Goal: Ask a question

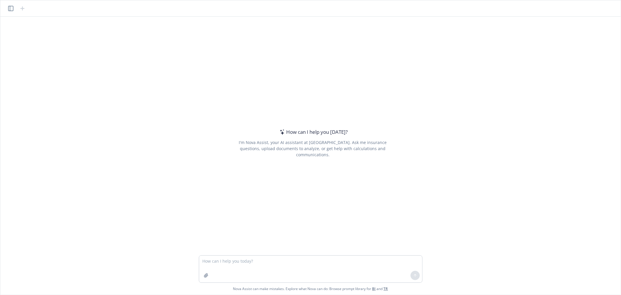
click at [216, 262] on textarea at bounding box center [310, 268] width 223 height 27
click at [209, 275] on button "button" at bounding box center [206, 275] width 9 height 9
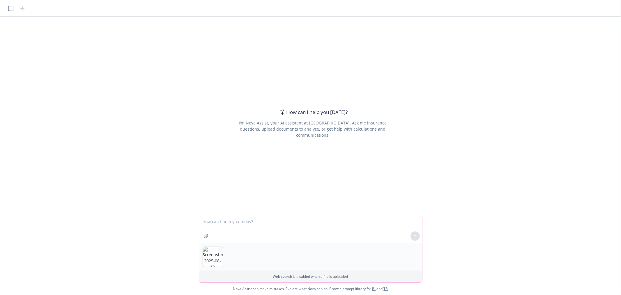
click at [237, 221] on textarea at bounding box center [310, 229] width 223 height 27
type textarea "show me a less confusing table withthis information"
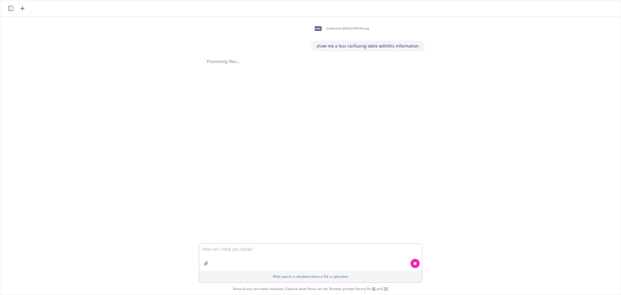
click at [231, 252] on textarea at bounding box center [310, 257] width 223 height 27
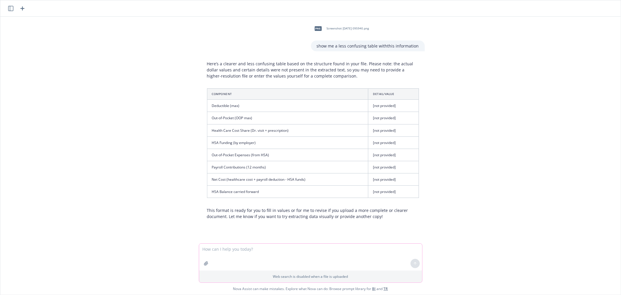
click at [275, 244] on textarea at bounding box center [310, 257] width 223 height 27
paste textarea "import matplotlib.pyplot as plt # Breakdown of Anika's spending under Anthem HD…"
type textarea "import matplotlib.pyplot as plt # Breakdown of Anika's spending under Anthem HD…"
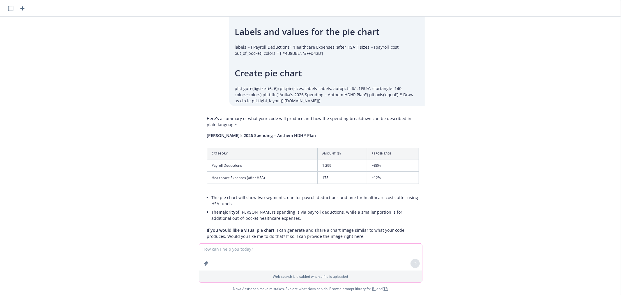
scroll to position [281, 0]
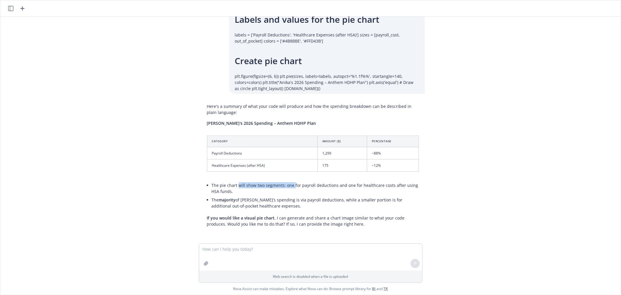
drag, startPoint x: 235, startPoint y: 186, endPoint x: 291, endPoint y: 187, distance: 56.2
click at [291, 187] on li "The pie chart will show two segments: one for payroll deductions and one for he…" at bounding box center [315, 188] width 207 height 15
click at [307, 187] on li "The pie chart will show two segments: one for payroll deductions and one for he…" at bounding box center [315, 188] width 207 height 15
click at [226, 246] on textarea at bounding box center [310, 257] width 223 height 27
type textarea "show me the pie charts"
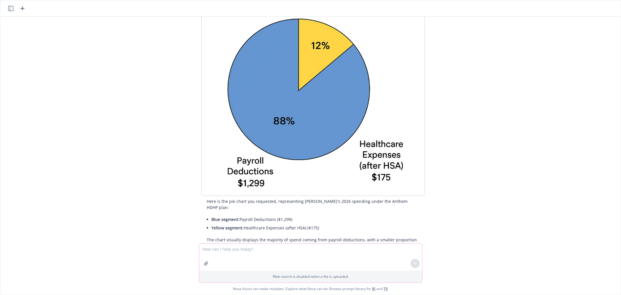
scroll to position [592, 0]
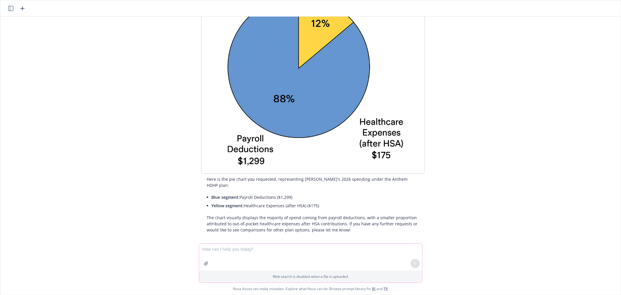
click at [228, 252] on textarea at bounding box center [310, 257] width 223 height 27
type textarea "show me a pie chart with ppo and hpn/epo and hdhp comparison"
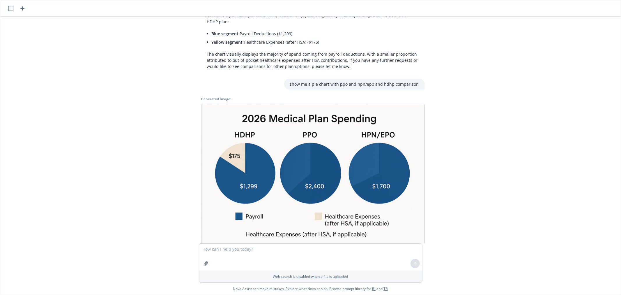
scroll to position [848, 0]
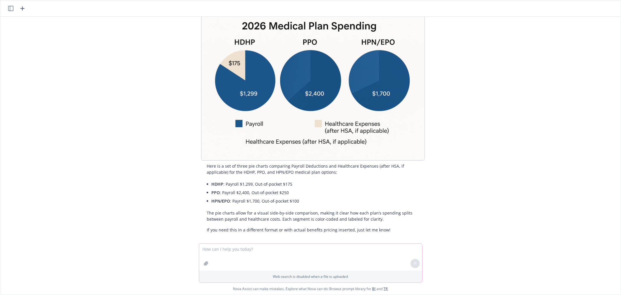
click at [223, 249] on textarea at bounding box center [310, 257] width 223 height 27
